Goal: Task Accomplishment & Management: Use online tool/utility

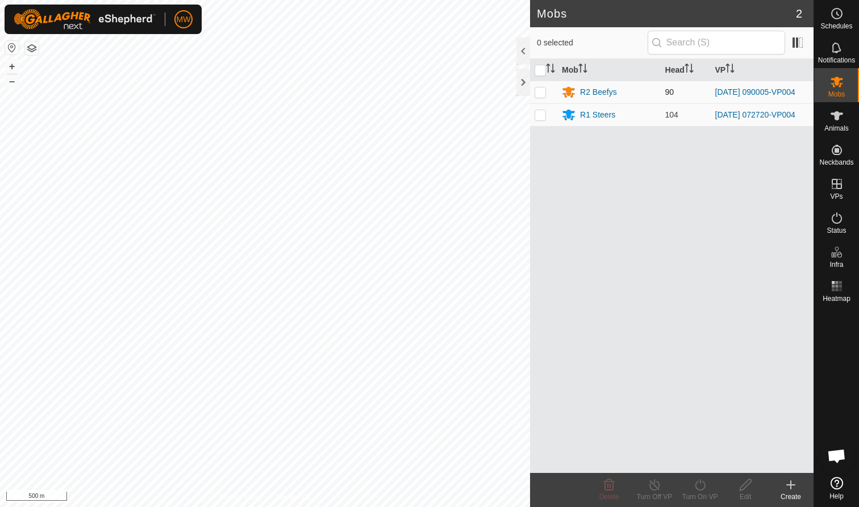
click at [454, 95] on p-checkbox at bounding box center [539, 91] width 11 height 9
checkbox input "true"
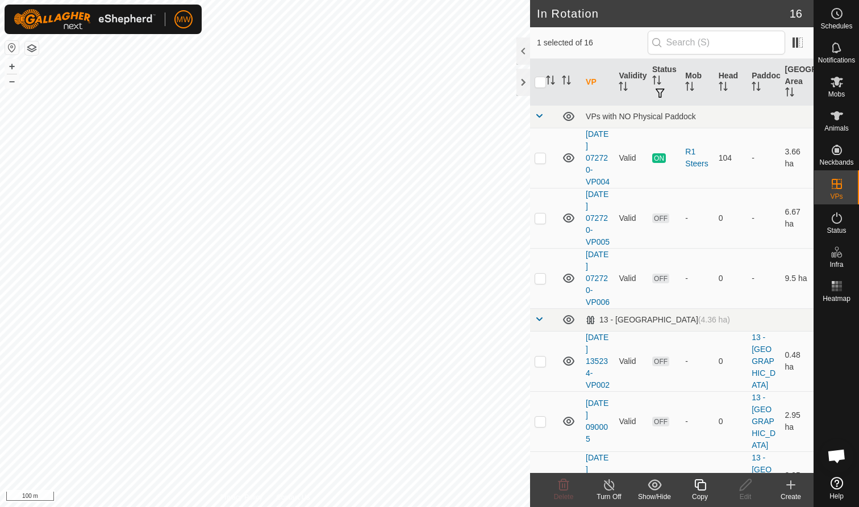
click at [454, 311] on icon at bounding box center [700, 485] width 14 height 14
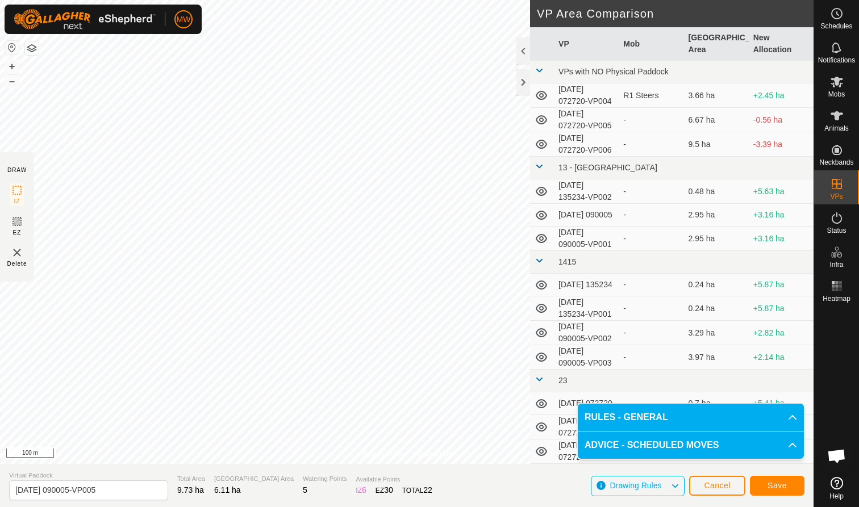
click at [454, 311] on span "Save" at bounding box center [776, 485] width 19 height 9
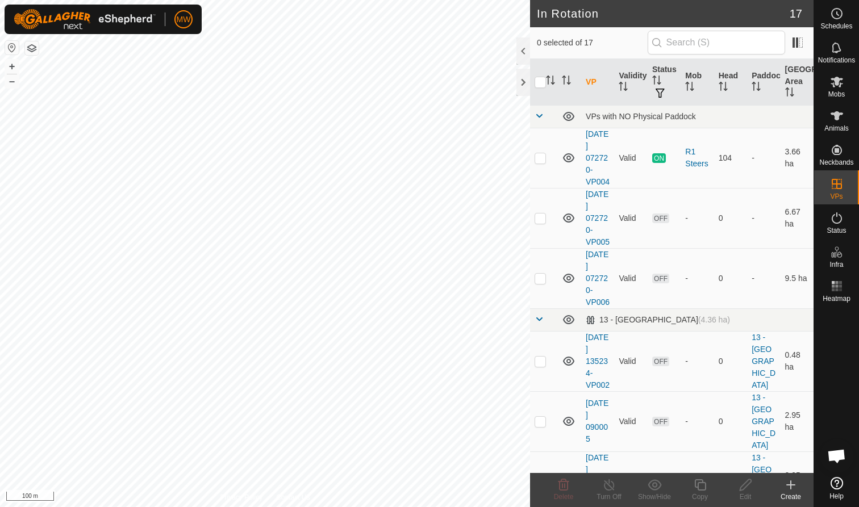
click at [454, 86] on icon at bounding box center [837, 82] width 14 height 14
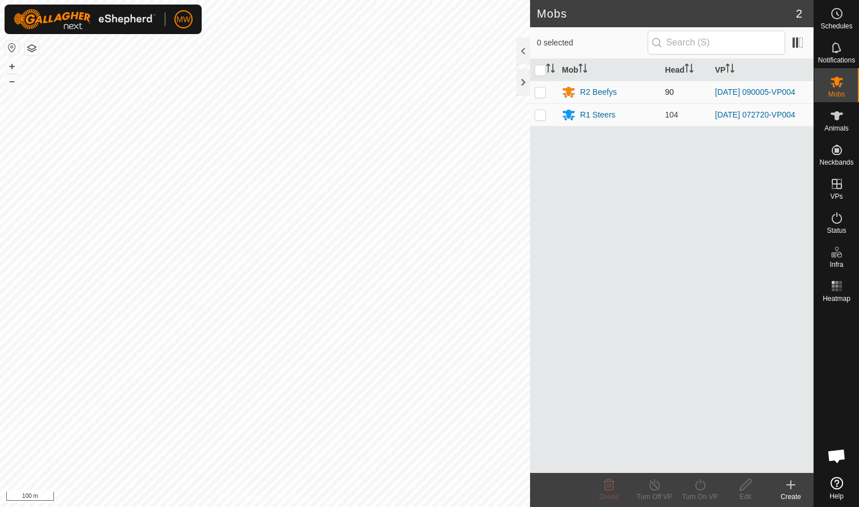
click at [454, 91] on p-checkbox at bounding box center [539, 91] width 11 height 9
checkbox input "true"
click at [454, 311] on icon at bounding box center [700, 485] width 14 height 14
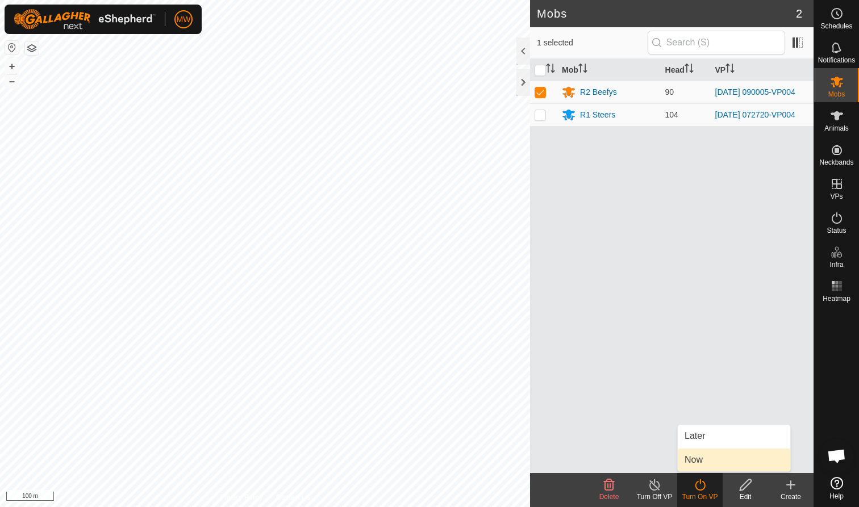
click at [454, 311] on link "Now" at bounding box center [733, 460] width 112 height 23
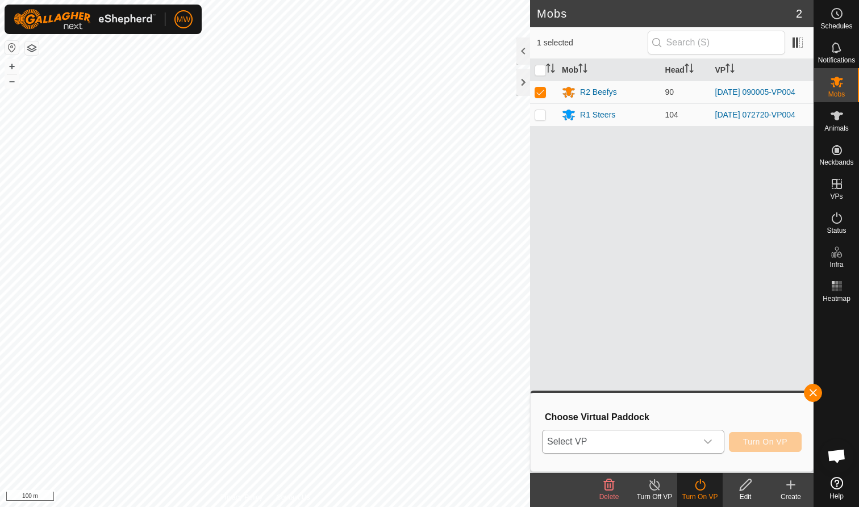
click at [454, 311] on icon "dropdown trigger" at bounding box center [707, 441] width 9 height 9
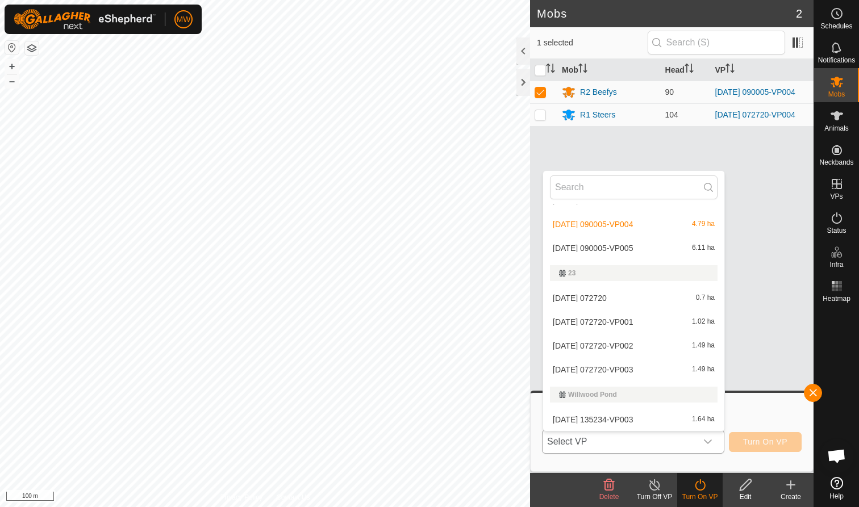
scroll to position [308, 0]
click at [454, 242] on li "2025-09-28 090005-VP005 6.11 ha" at bounding box center [633, 248] width 181 height 23
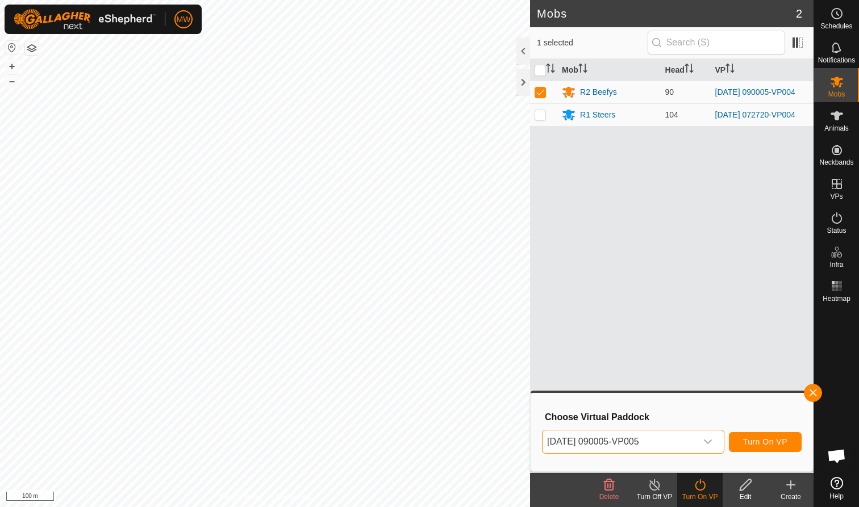
click at [454, 311] on span "Turn On VP" at bounding box center [765, 441] width 44 height 9
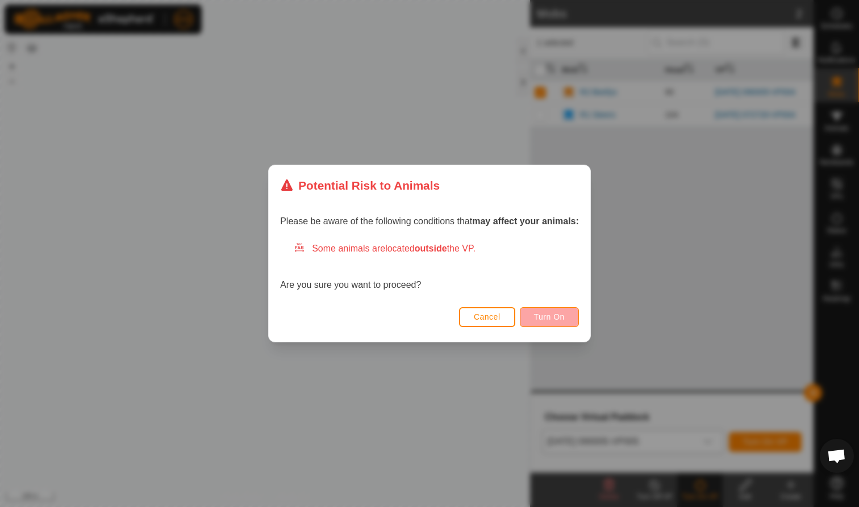
click at [454, 311] on button "Turn On" at bounding box center [549, 317] width 59 height 20
